Goal: Entertainment & Leisure: Browse casually

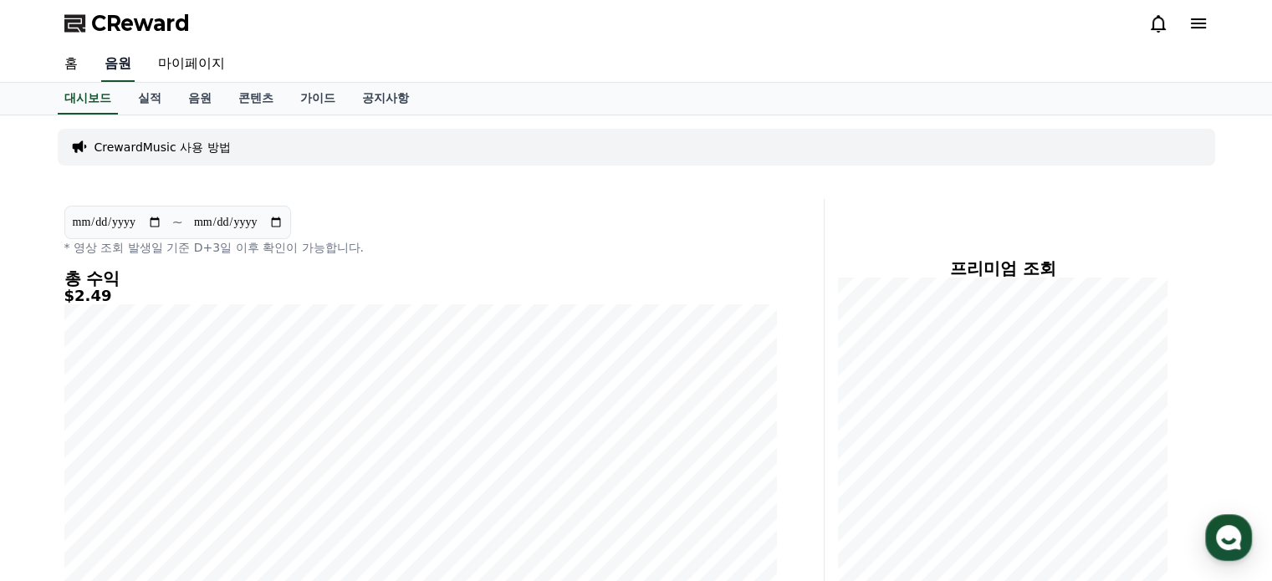
click at [120, 66] on link "음원" at bounding box center [117, 64] width 33 height 35
click at [197, 103] on link "음원" at bounding box center [200, 99] width 50 height 32
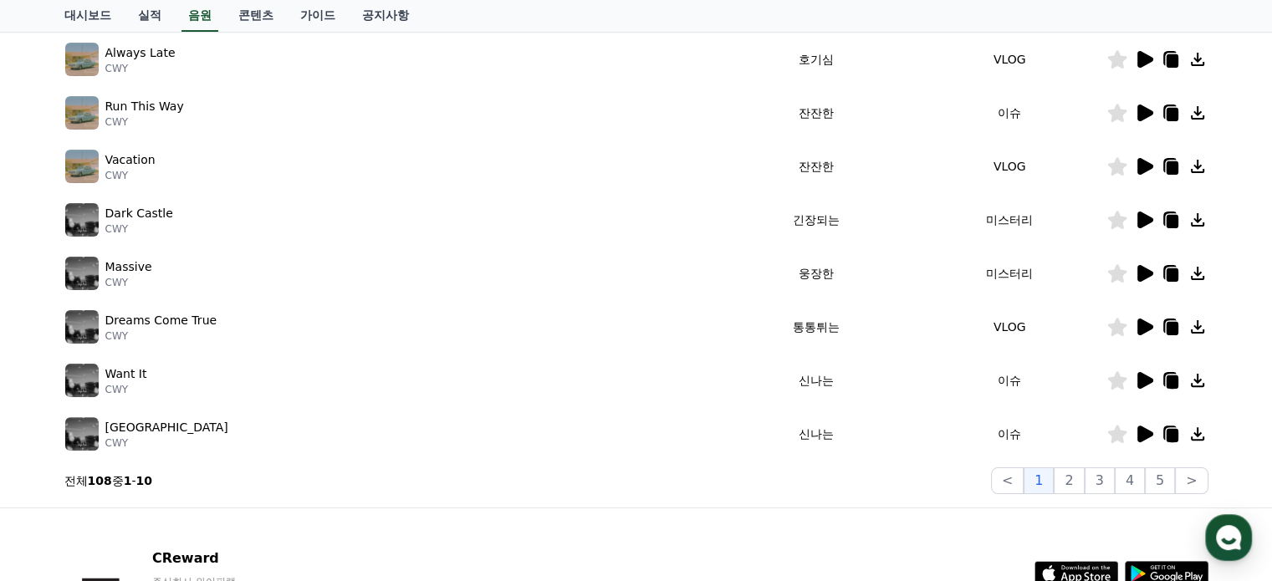
scroll to position [418, 0]
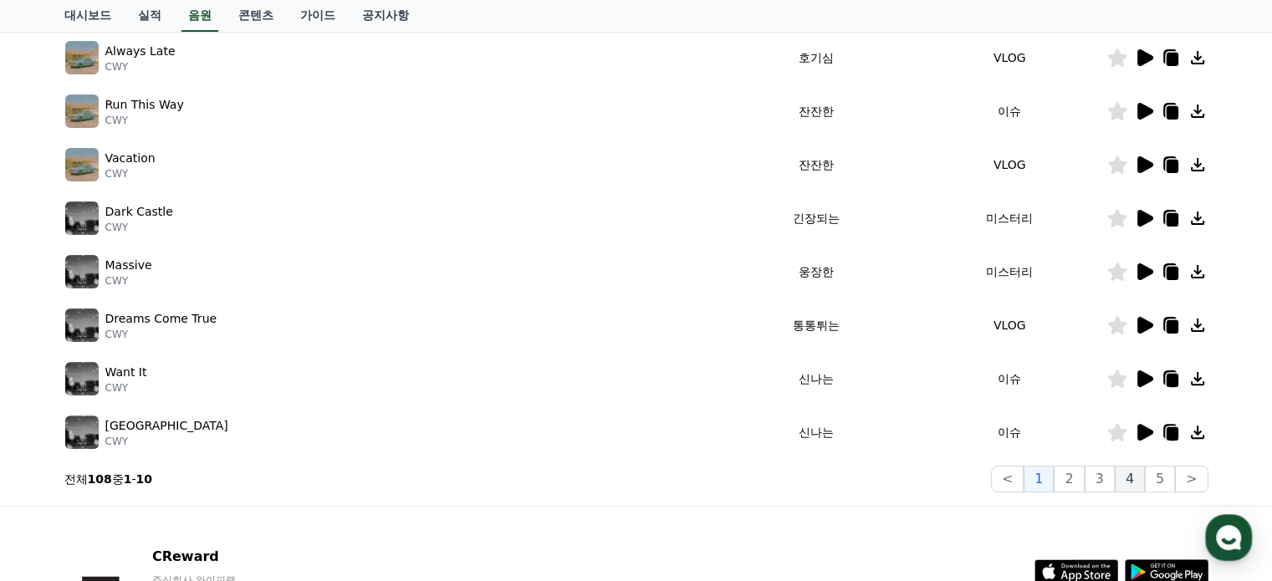
click at [1139, 478] on button "4" at bounding box center [1130, 479] width 30 height 27
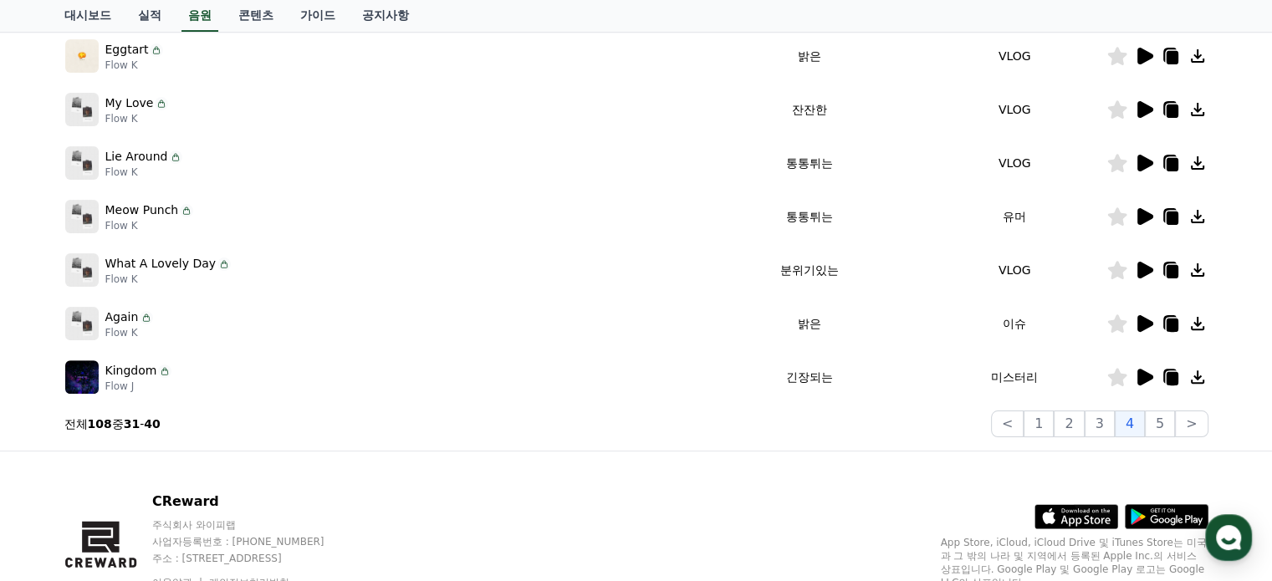
scroll to position [502, 0]
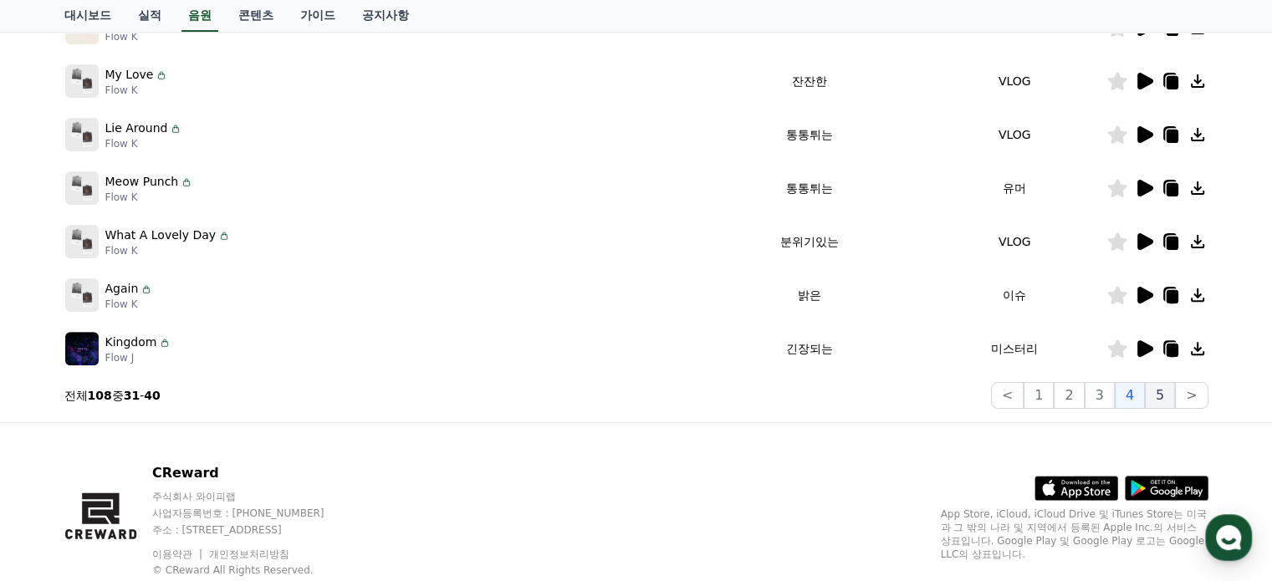
click at [1145, 390] on button "4" at bounding box center [1130, 395] width 30 height 27
click at [1164, 392] on button "5" at bounding box center [1160, 395] width 30 height 27
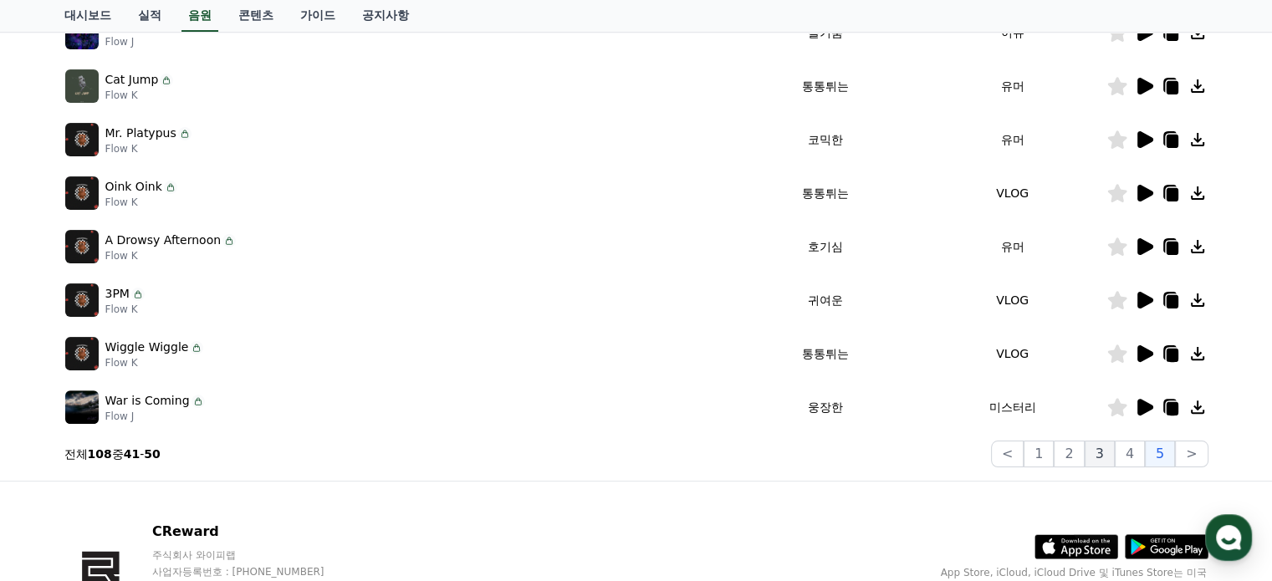
scroll to position [418, 0]
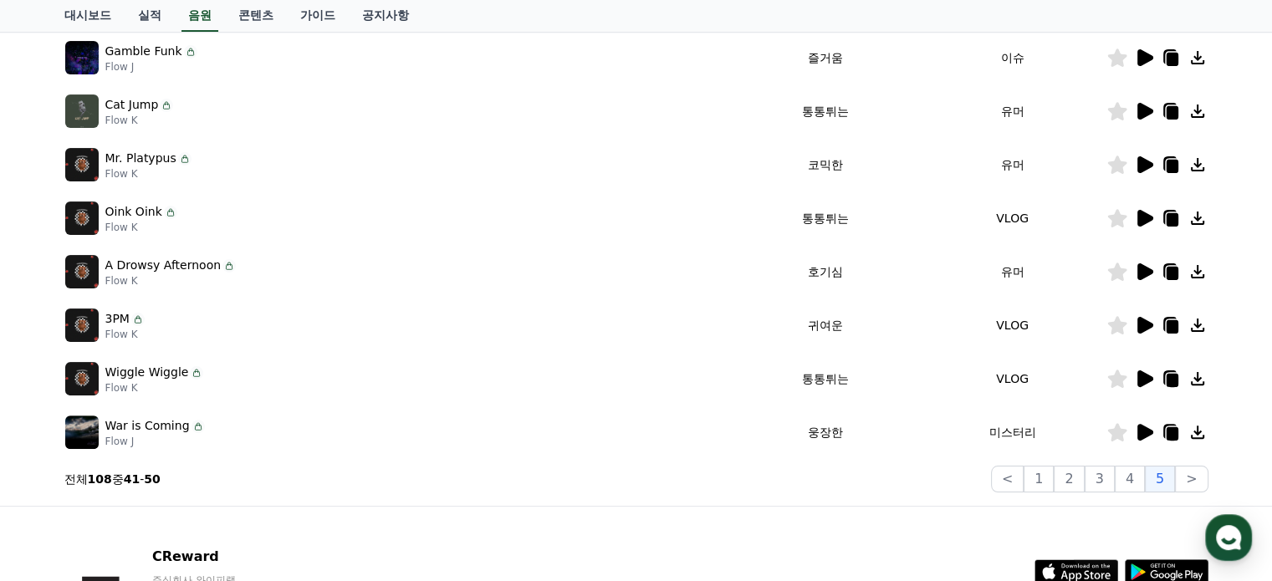
click at [1152, 320] on icon at bounding box center [1144, 325] width 20 height 20
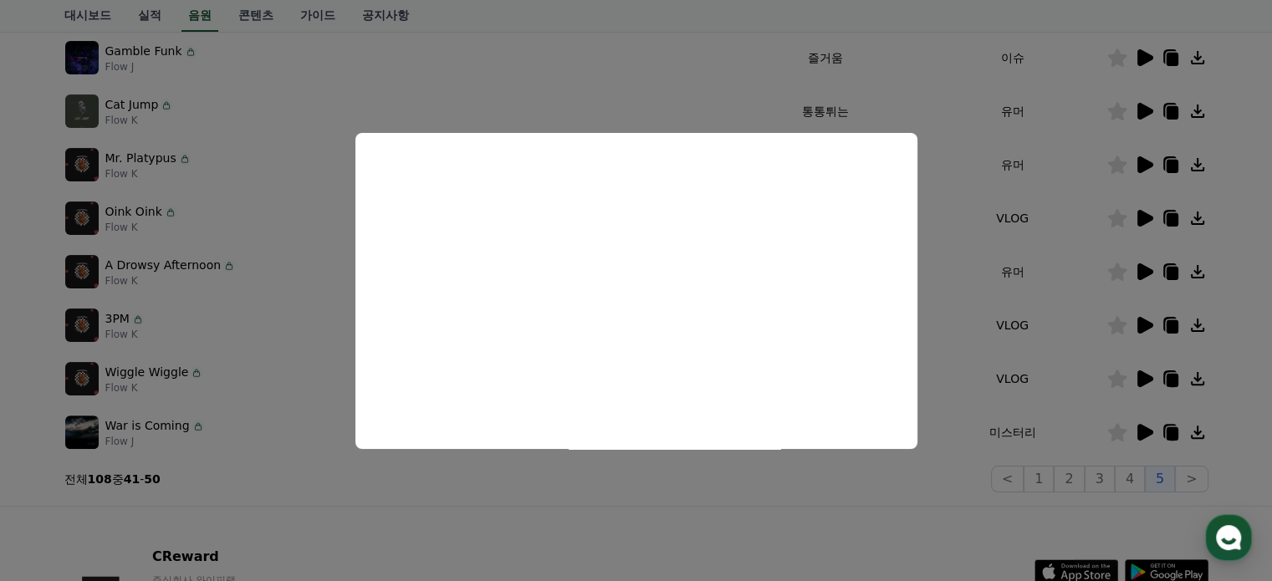
click at [1189, 480] on button "close modal" at bounding box center [636, 290] width 1272 height 581
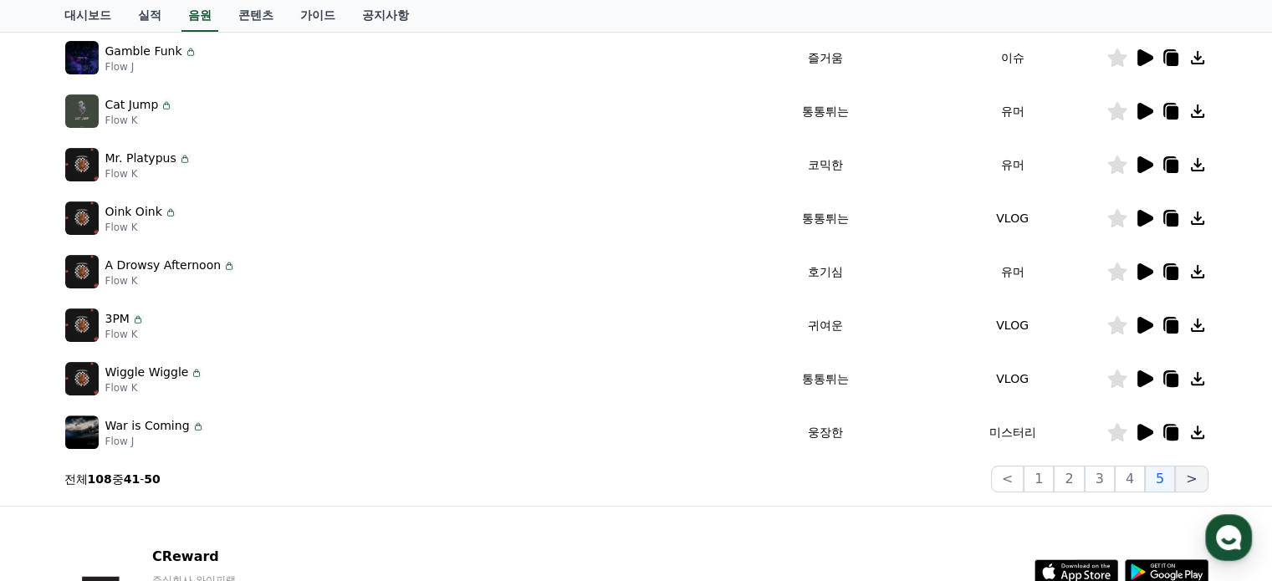
click at [1191, 479] on button ">" at bounding box center [1191, 479] width 33 height 27
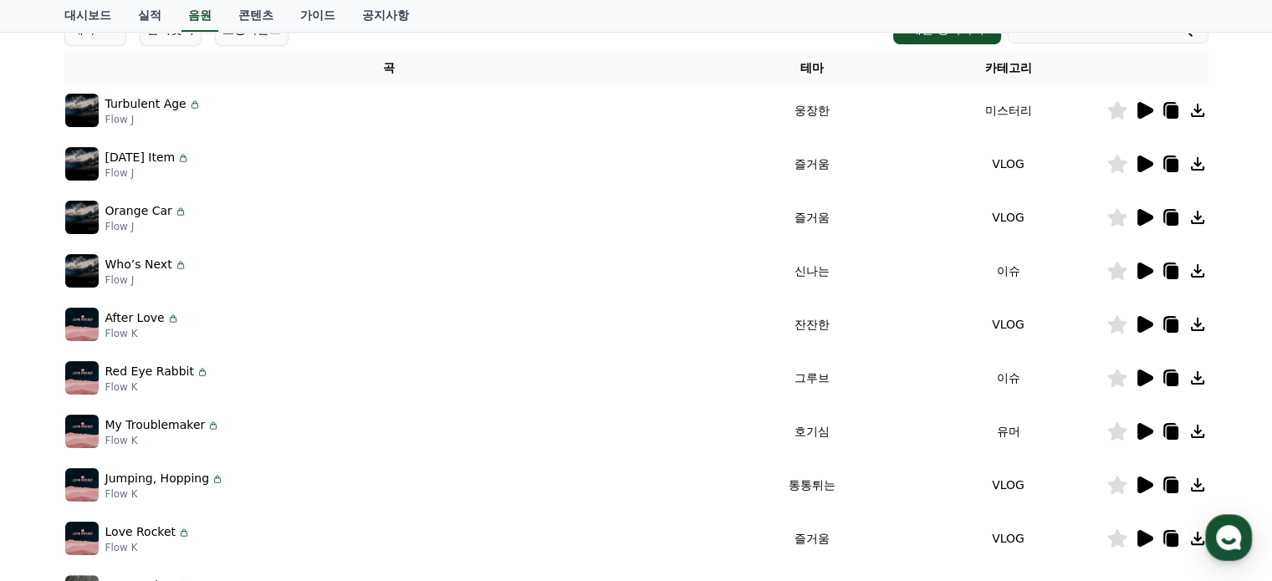
scroll to position [251, 0]
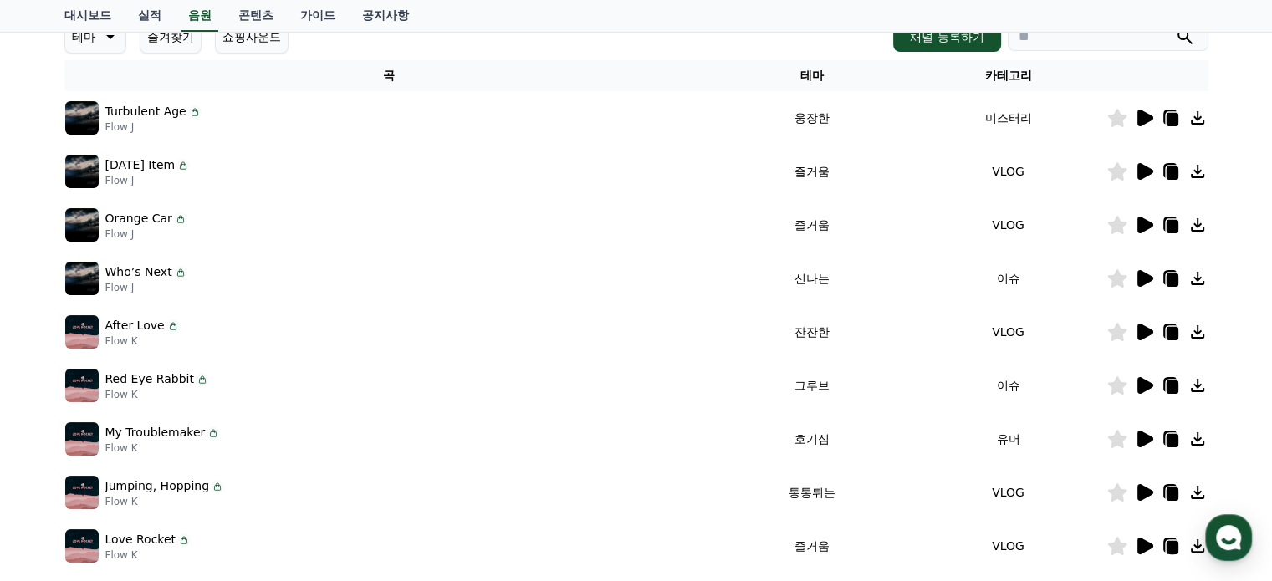
click at [1143, 113] on icon at bounding box center [1146, 118] width 16 height 17
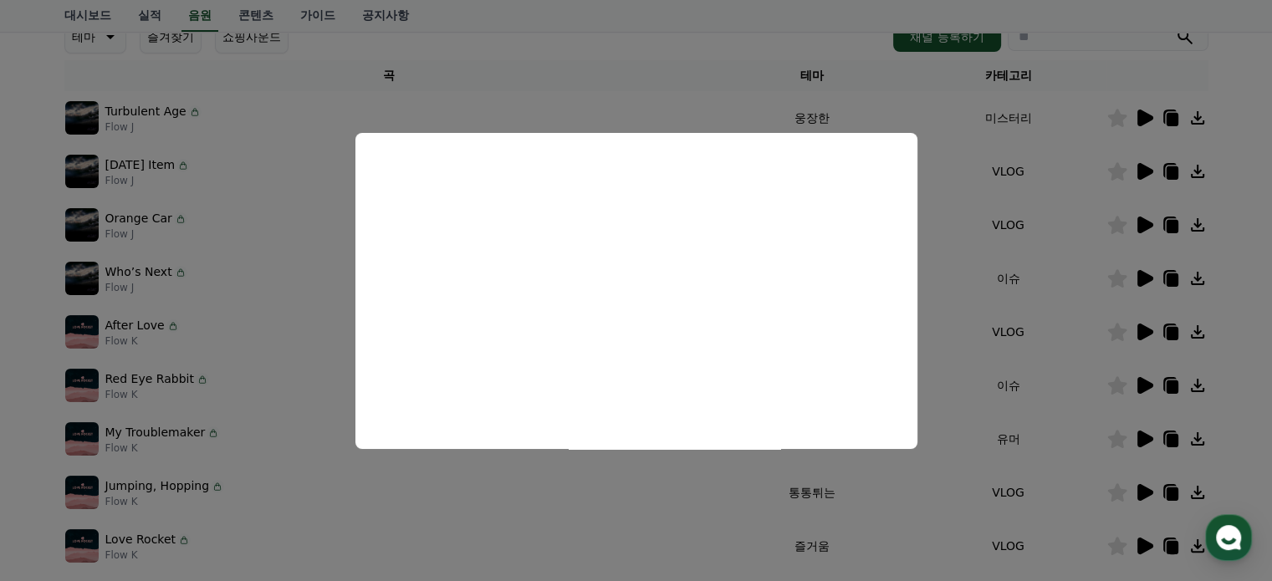
click at [1141, 168] on button "close modal" at bounding box center [636, 290] width 1272 height 581
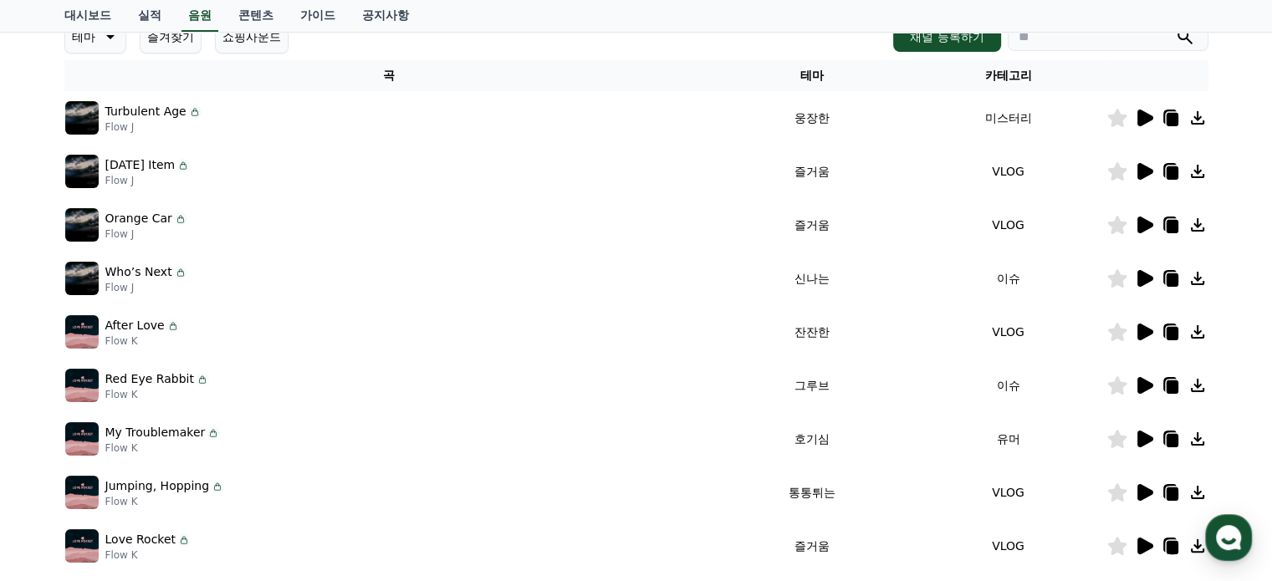
click at [1140, 168] on icon at bounding box center [1146, 171] width 16 height 17
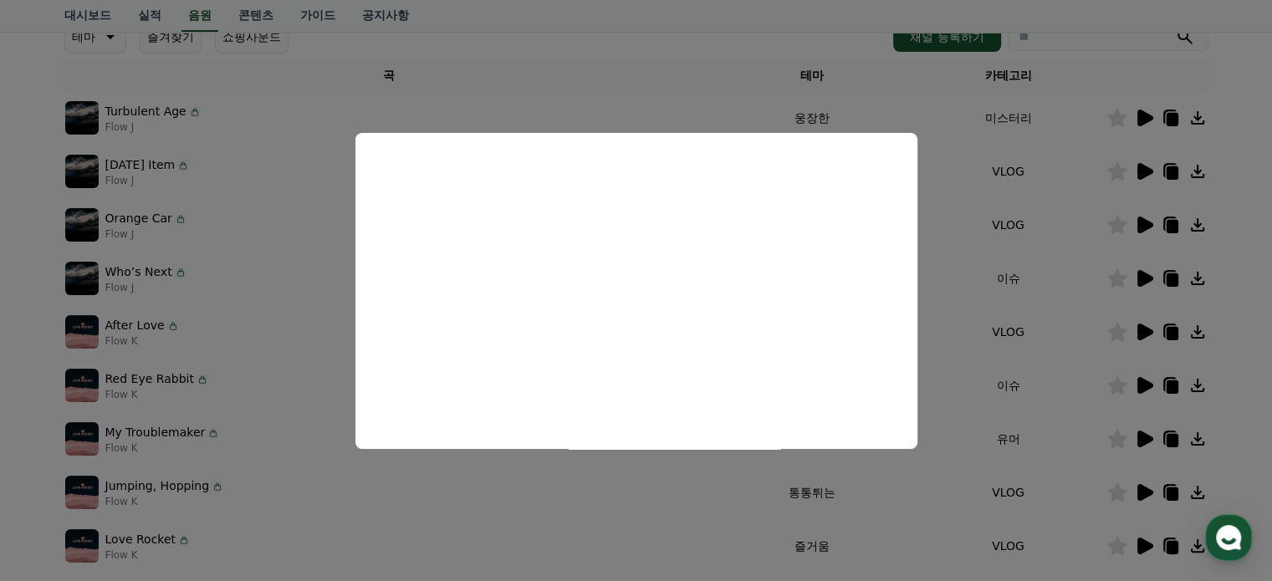
click at [1140, 274] on button "close modal" at bounding box center [636, 290] width 1272 height 581
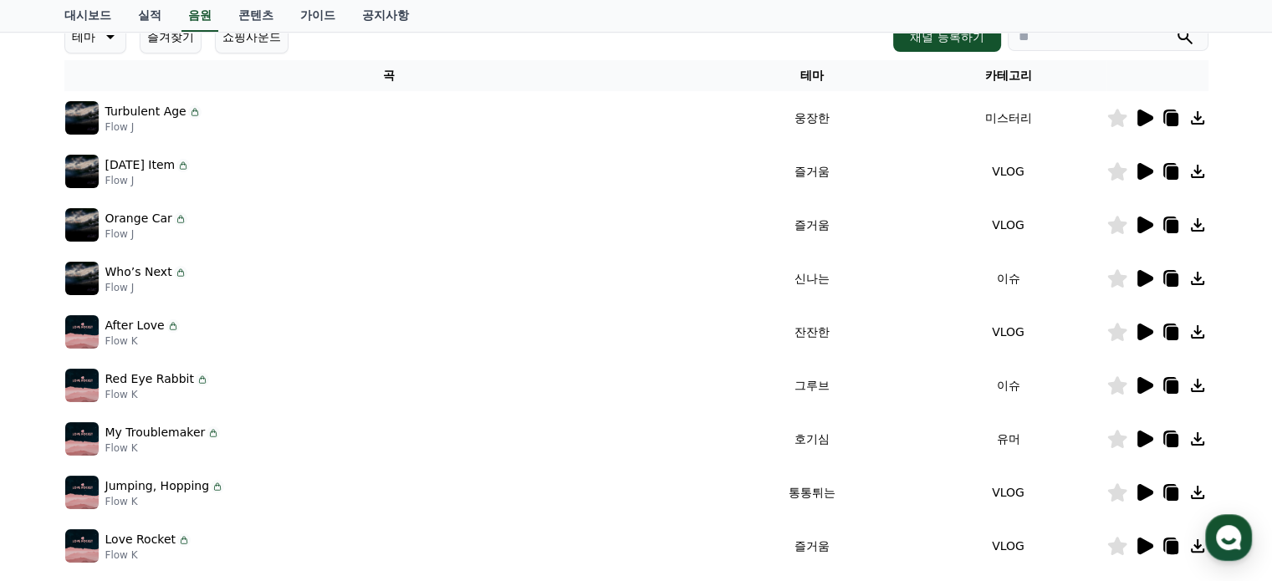
click at [1140, 274] on icon at bounding box center [1146, 278] width 16 height 17
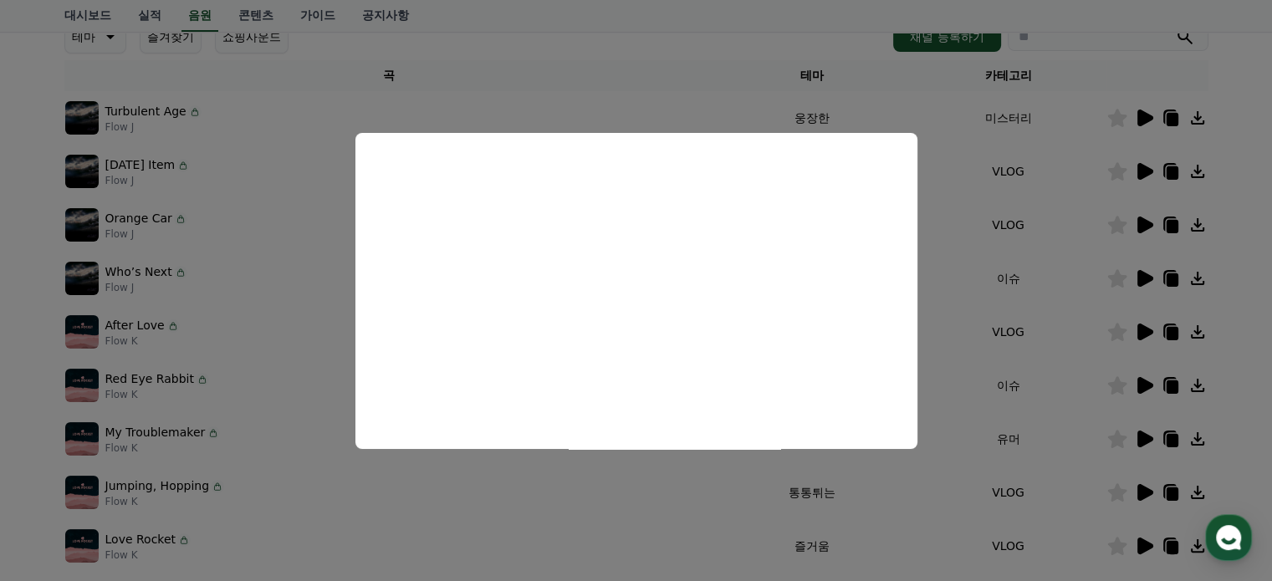
click at [1248, 337] on button "close modal" at bounding box center [636, 290] width 1272 height 581
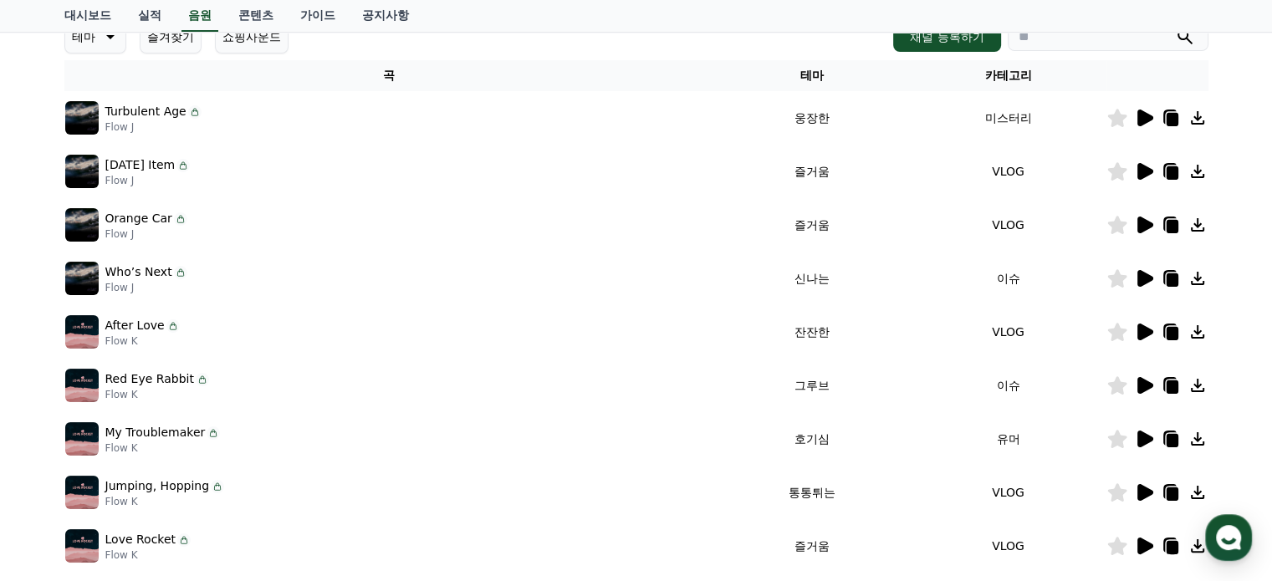
click at [1164, 279] on icon at bounding box center [1171, 279] width 20 height 20
